Goal: Transaction & Acquisition: Purchase product/service

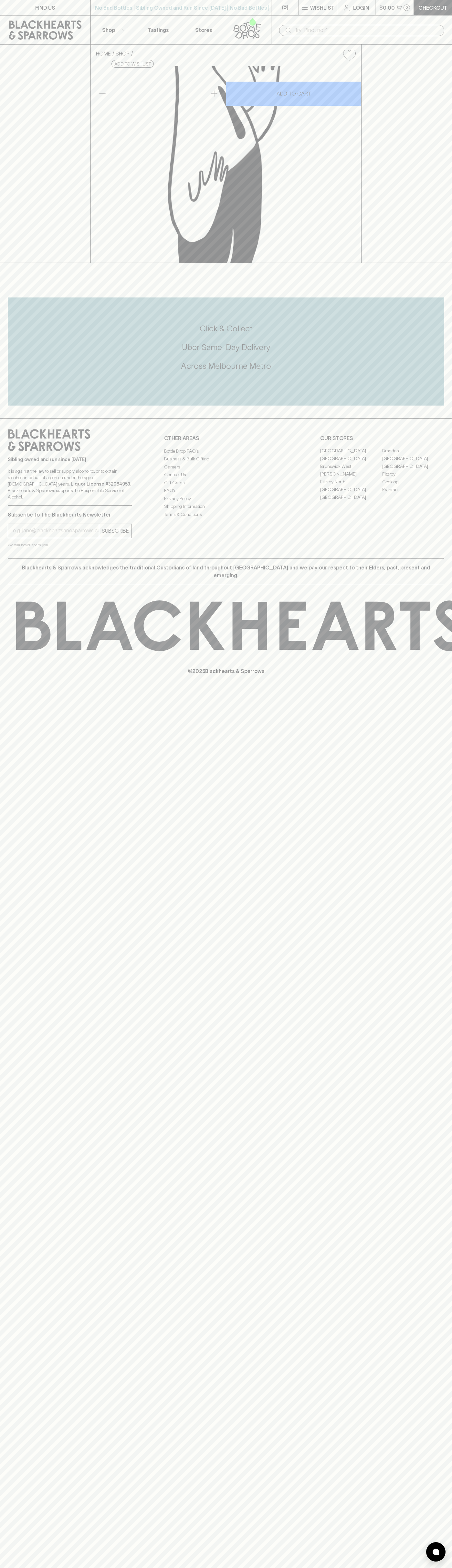
click at [361, 28] on input "text" at bounding box center [366, 30] width 144 height 10
click at [431, 1419] on div "FIND US | No Bad Bottles | Sibling Owned and Run Since [DATE] | No Bad Bottles …" at bounding box center [226, 784] width 452 height 1568
click at [80, 1567] on html "FIND US | No Bad Bottles | Sibling Owned and Run Since [DATE] | No Bad Bottles …" at bounding box center [226, 784] width 452 height 1568
click at [25, 263] on div "HOME SHOP Good Land Smoovie Smoothie Sour Vegas Buffet $16.00 Add to wishlist 1…" at bounding box center [226, 153] width 452 height 219
